Goal: Download file/media

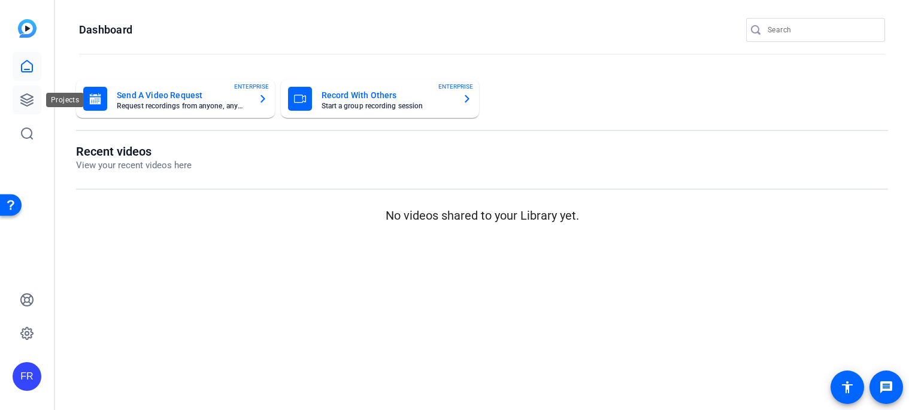
click at [29, 99] on icon at bounding box center [27, 100] width 12 height 12
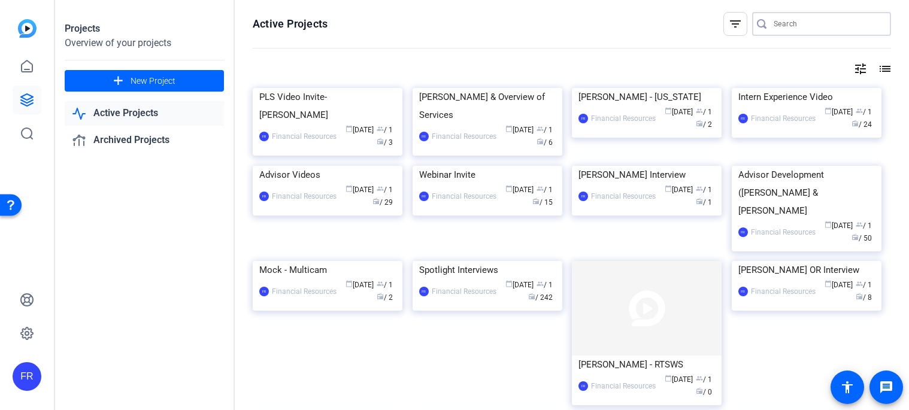
click at [786, 23] on input "Search" at bounding box center [827, 24] width 108 height 14
type input "[PERSON_NAME]"
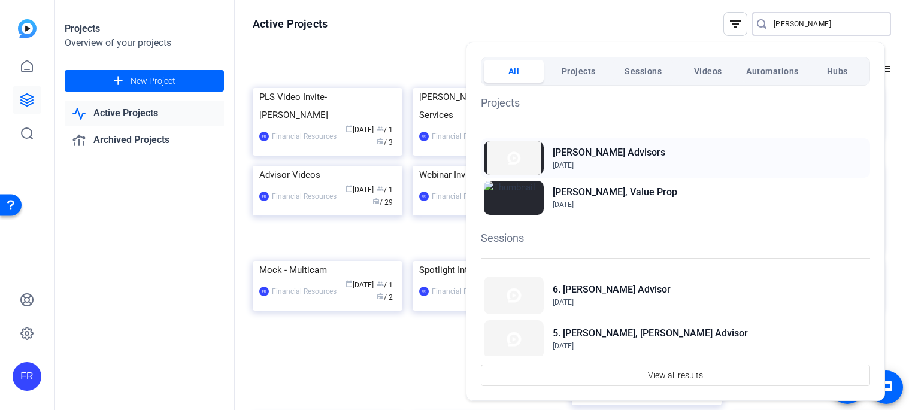
click at [615, 162] on span "[DATE]" at bounding box center [609, 165] width 113 height 11
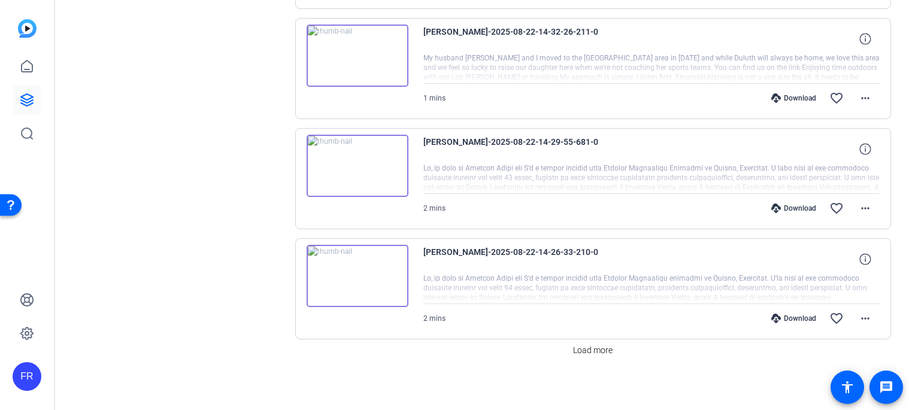
scroll to position [914, 0]
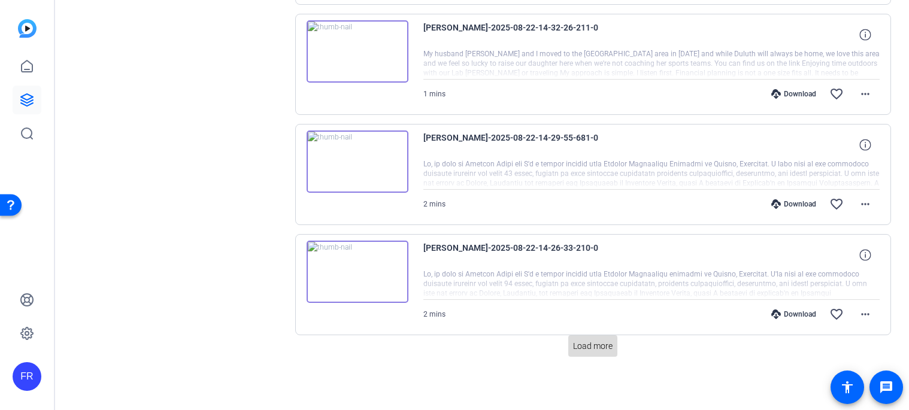
click at [597, 341] on span "Load more" at bounding box center [593, 346] width 40 height 13
click at [599, 344] on span "Load more" at bounding box center [593, 346] width 40 height 13
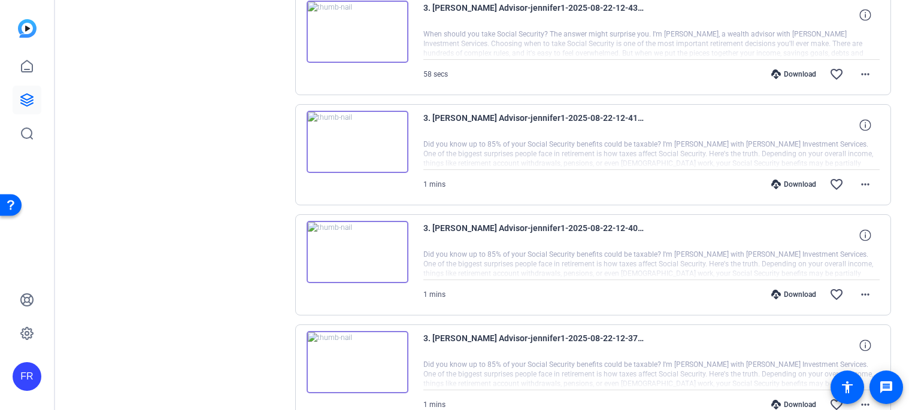
scroll to position [2676, 0]
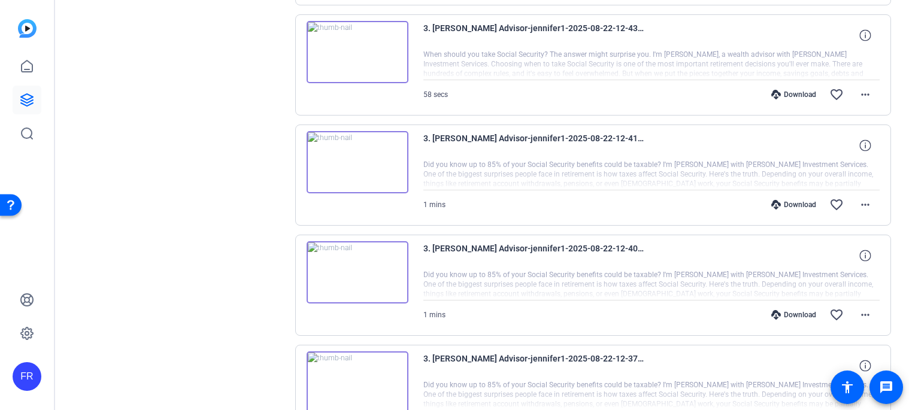
click at [784, 204] on div "Download" at bounding box center [793, 205] width 57 height 10
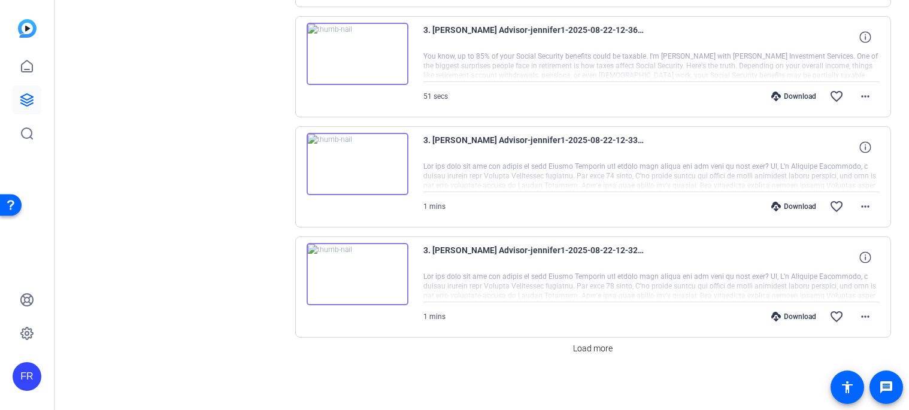
scroll to position [3117, 0]
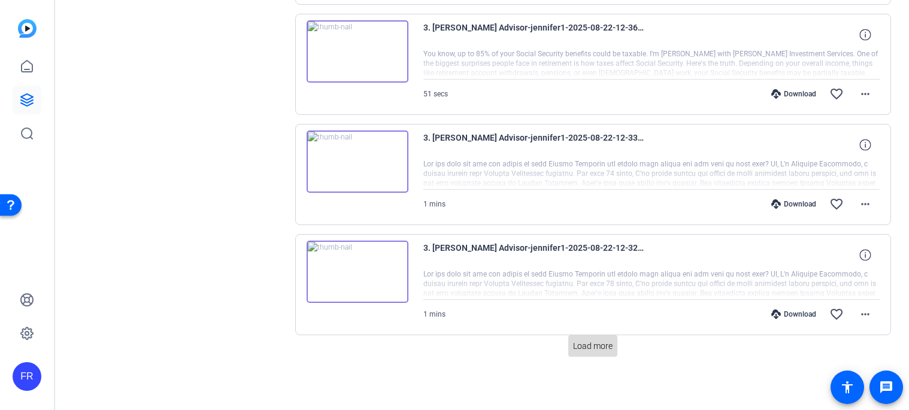
click at [593, 344] on span "Load more" at bounding box center [593, 346] width 40 height 13
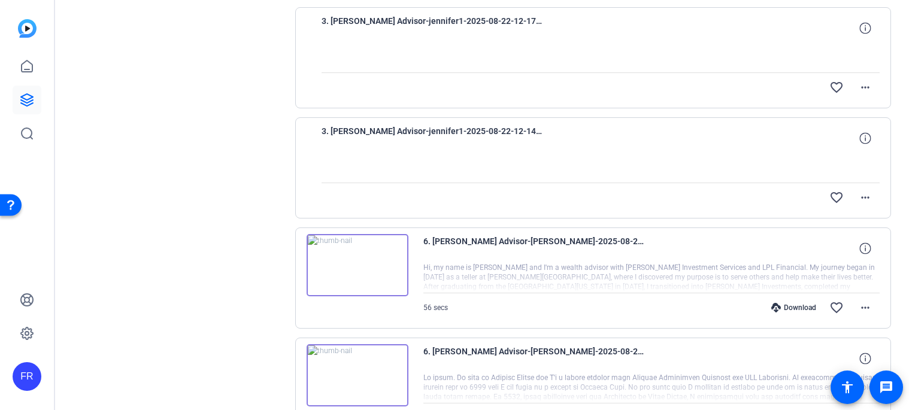
scroll to position [3896, 0]
click at [797, 302] on div "Download" at bounding box center [793, 307] width 57 height 10
